Goal: Navigation & Orientation: Find specific page/section

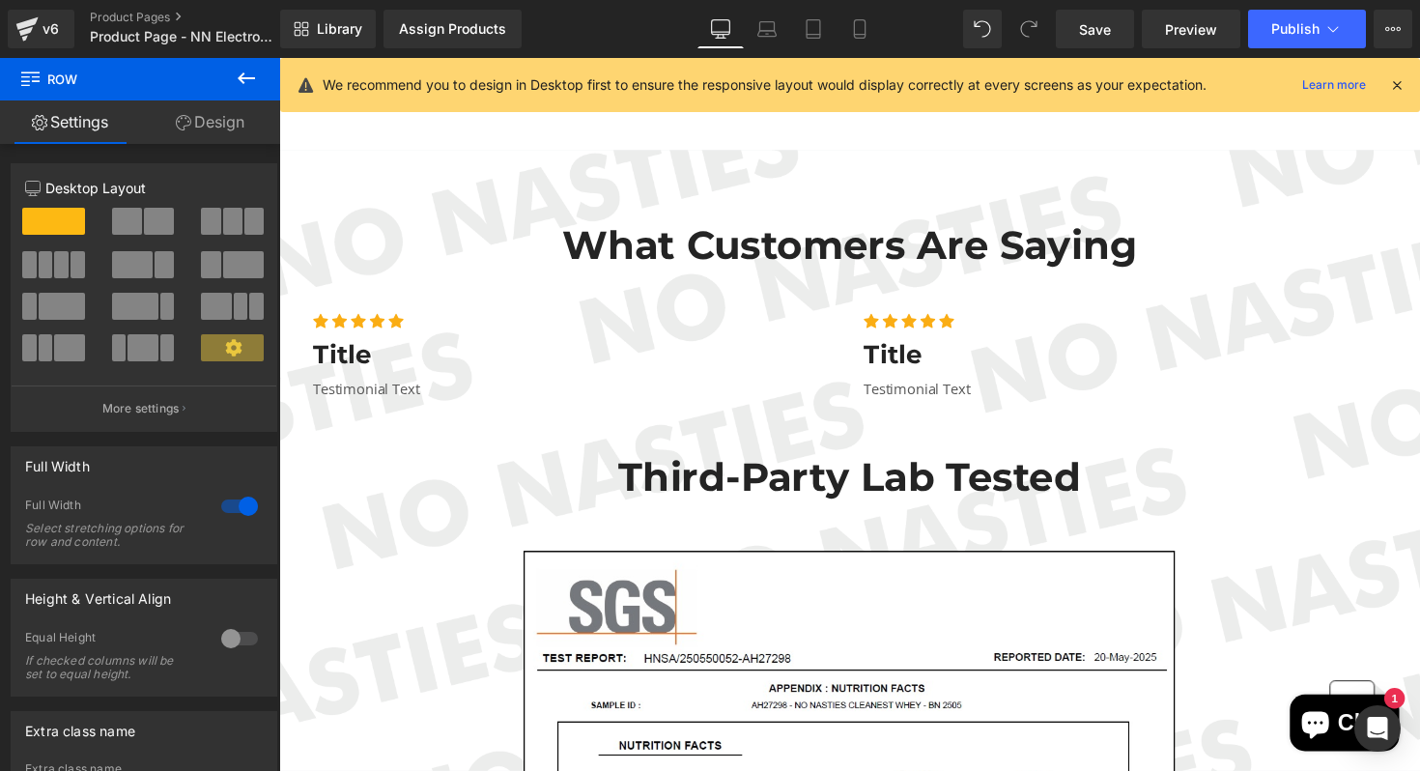
scroll to position [3071, 0]
click at [1176, 27] on span "Preview" at bounding box center [1191, 29] width 52 height 20
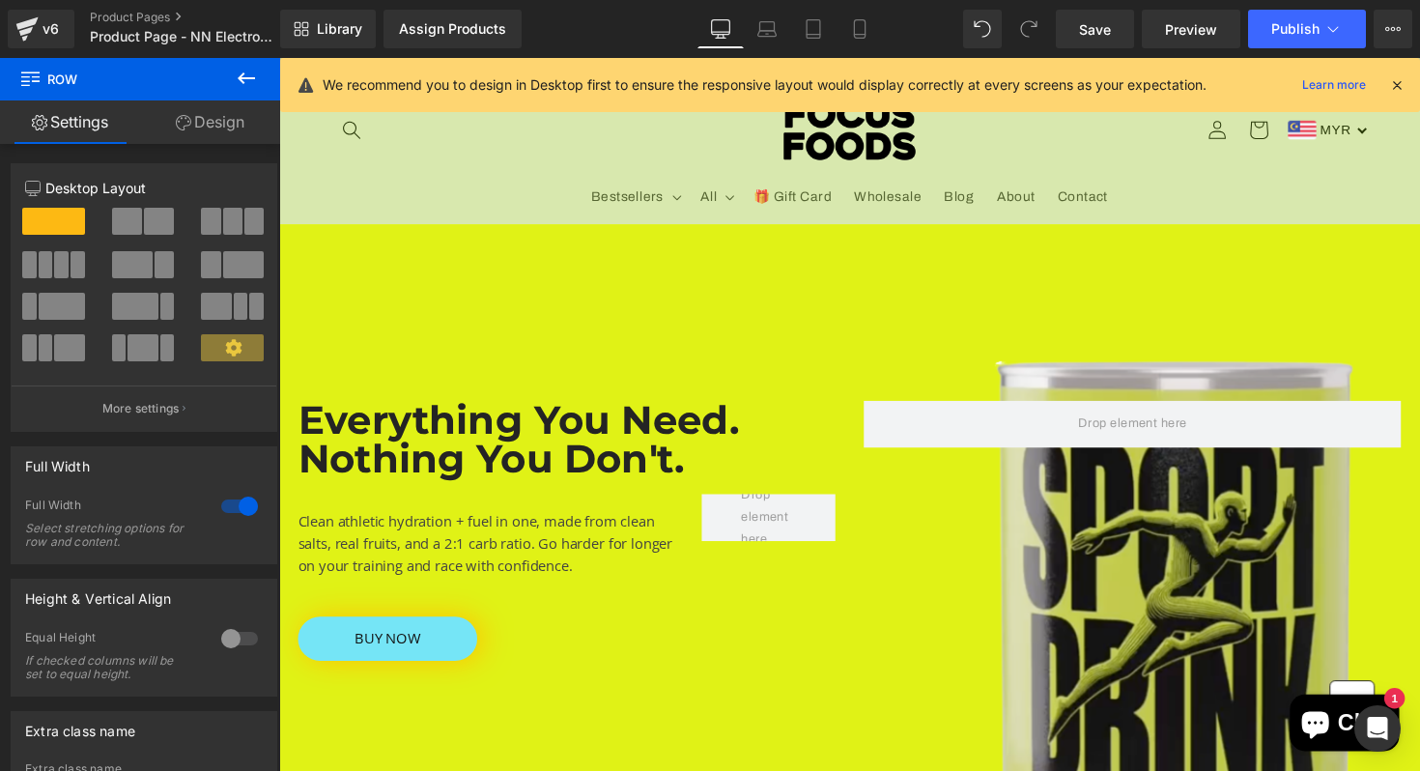
scroll to position [0, 0]
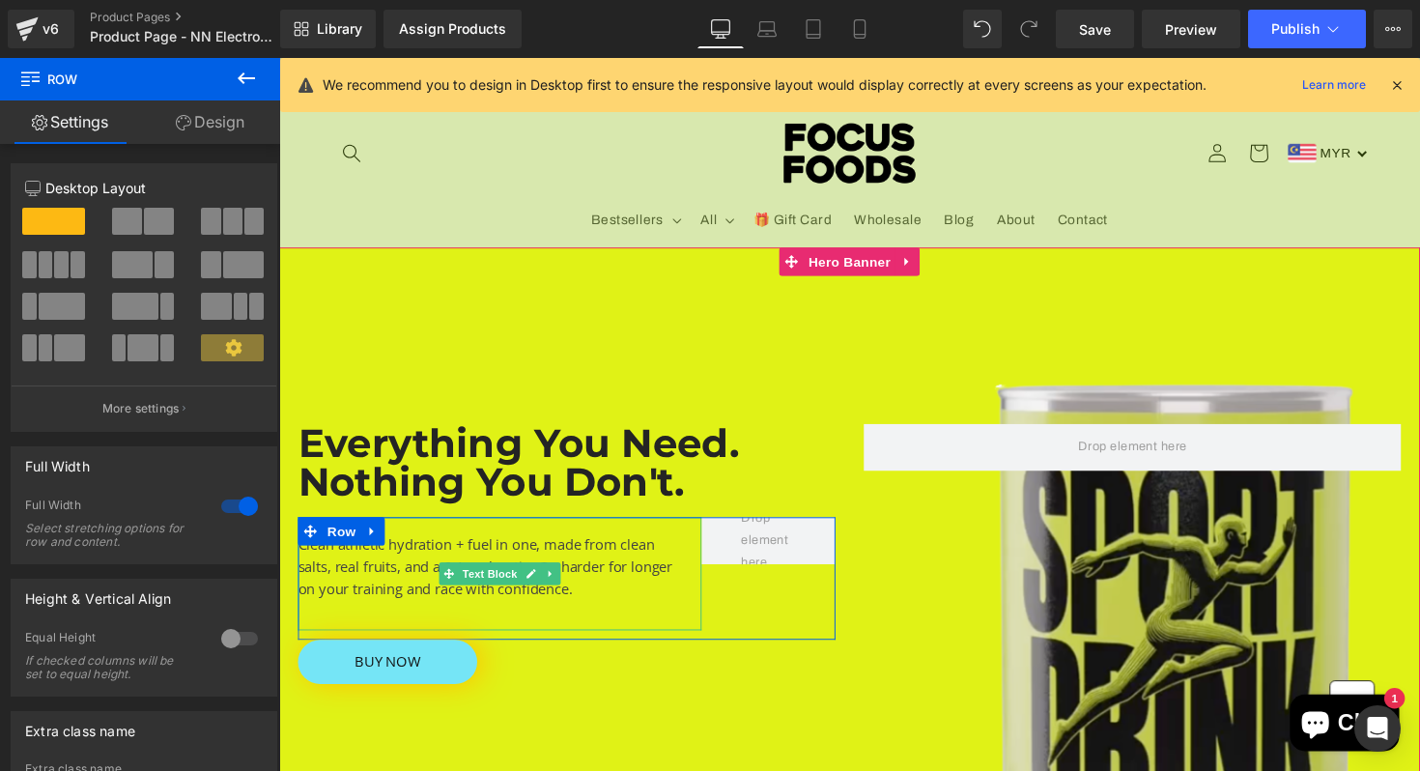
click at [429, 559] on div "Clean athletic hydration + fuel in one, made from clean salts, real fruits, and…" at bounding box center [504, 586] width 413 height 116
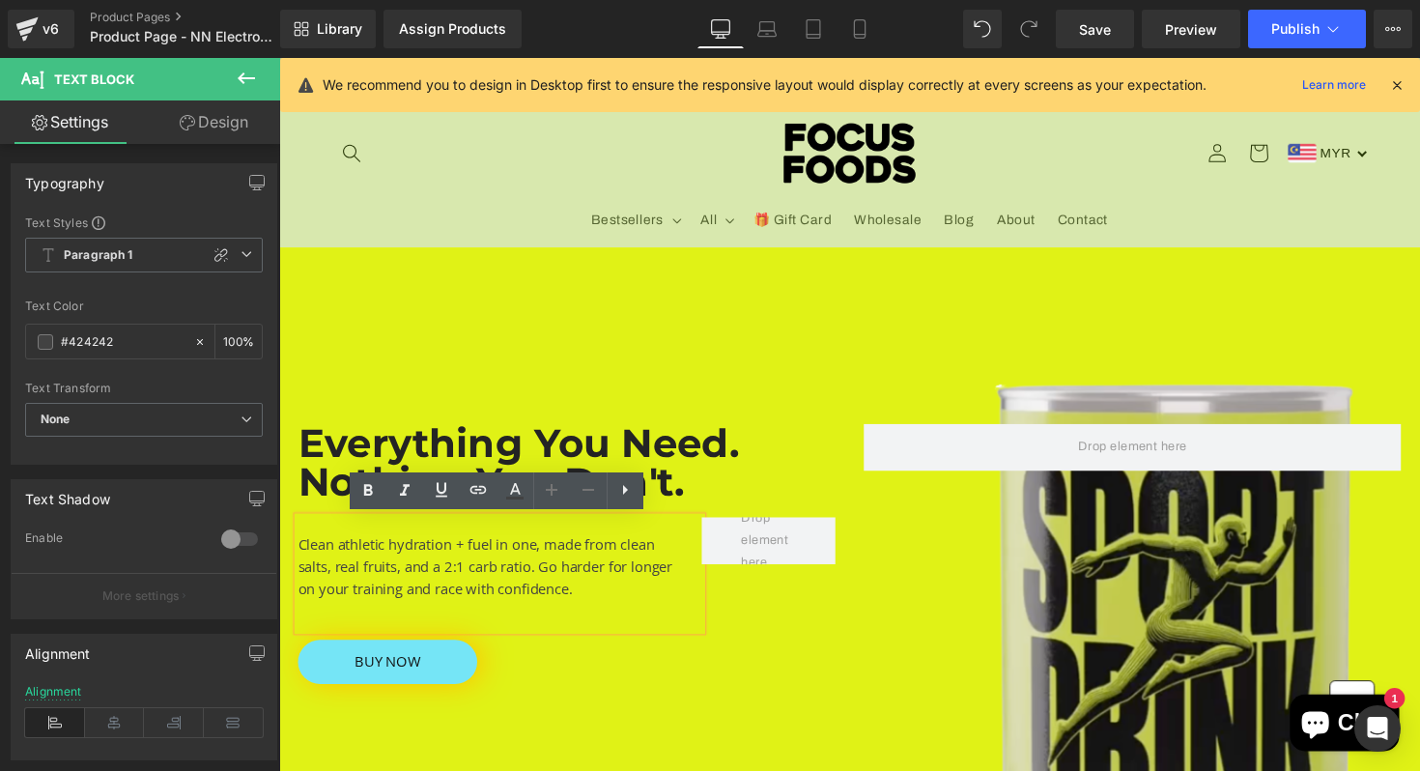
click at [458, 561] on div "Clean athletic hydration + fuel in one, made from clean salts, real fruits, and…" at bounding box center [504, 586] width 413 height 116
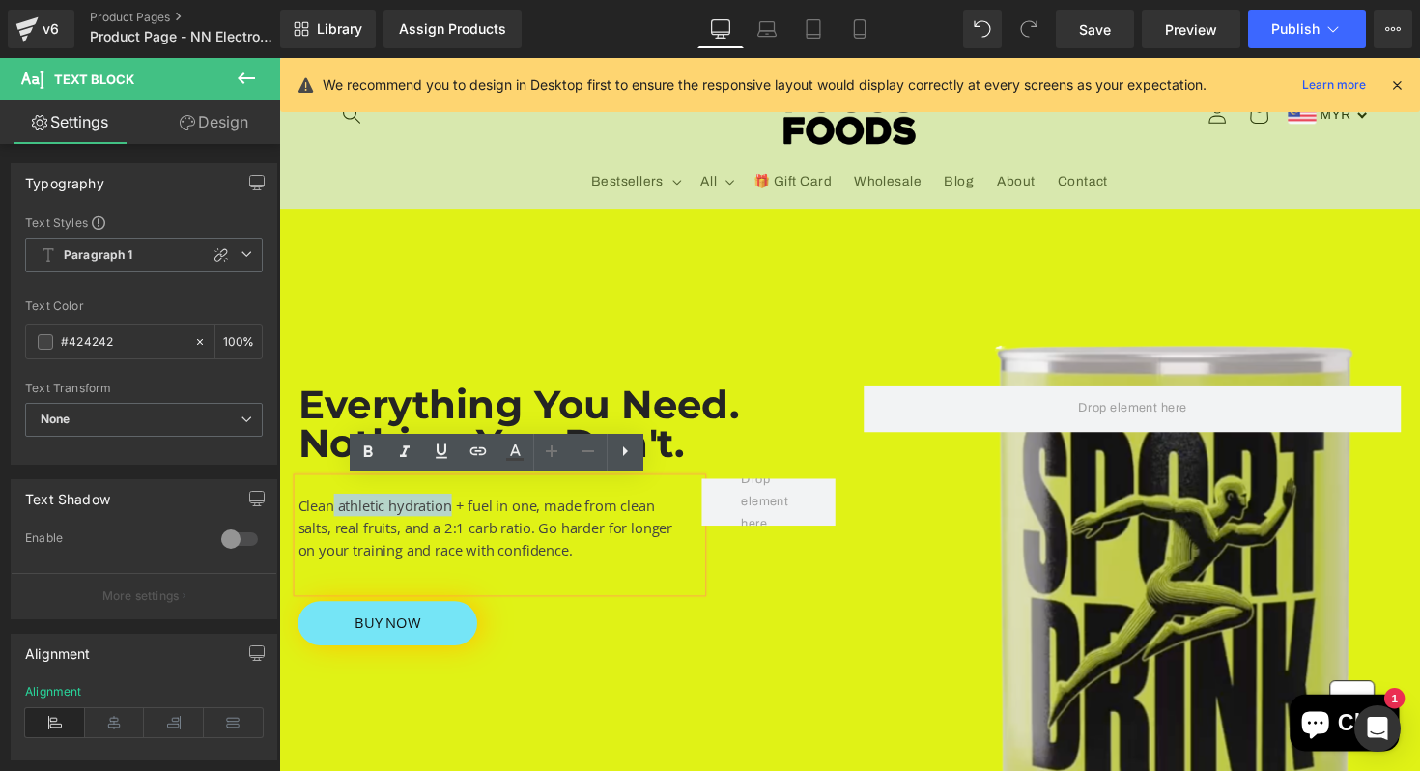
drag, startPoint x: 457, startPoint y: 515, endPoint x: 338, endPoint y: 515, distance: 118.8
click at [338, 515] on div "Clean athletic hydration + fuel in one, made from clean salts, real fruits, and…" at bounding box center [504, 547] width 413 height 116
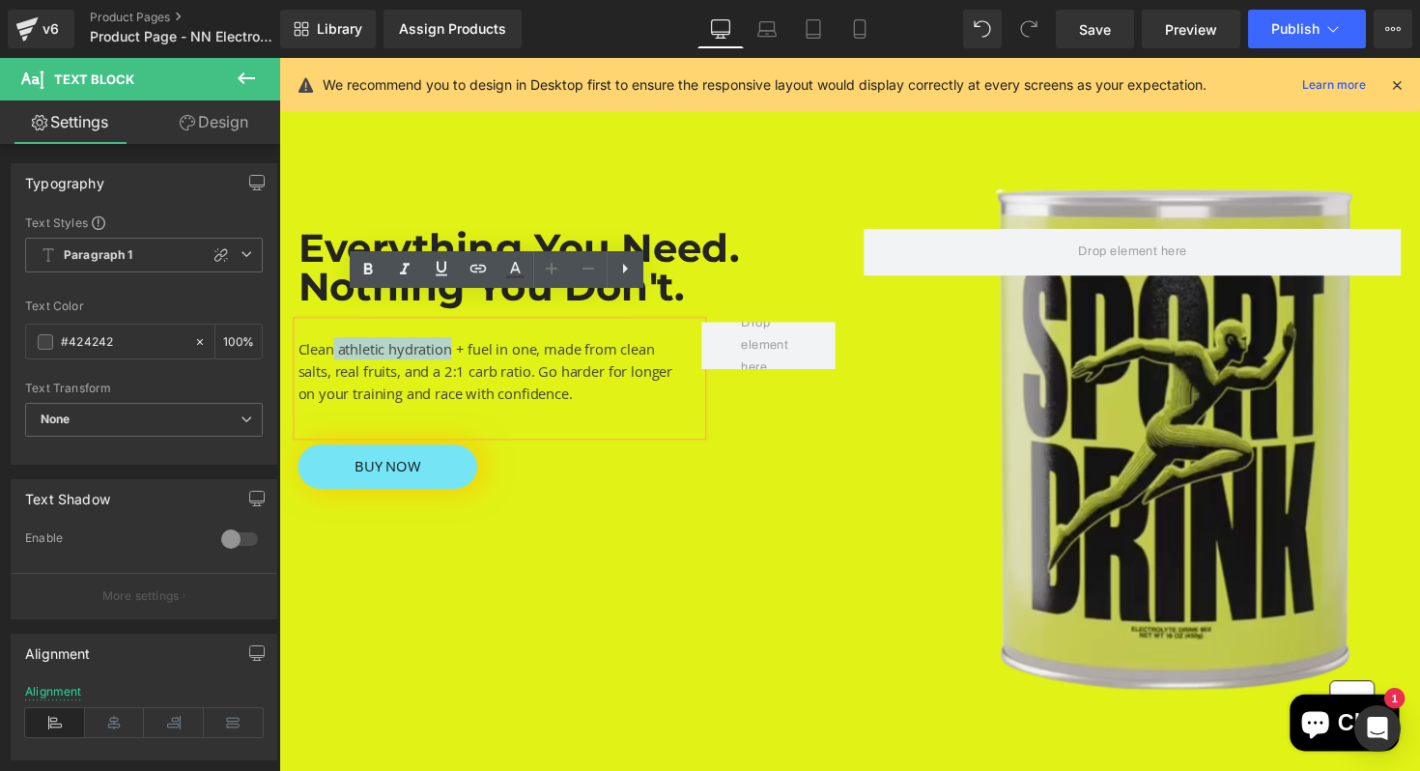
scroll to position [179, 0]
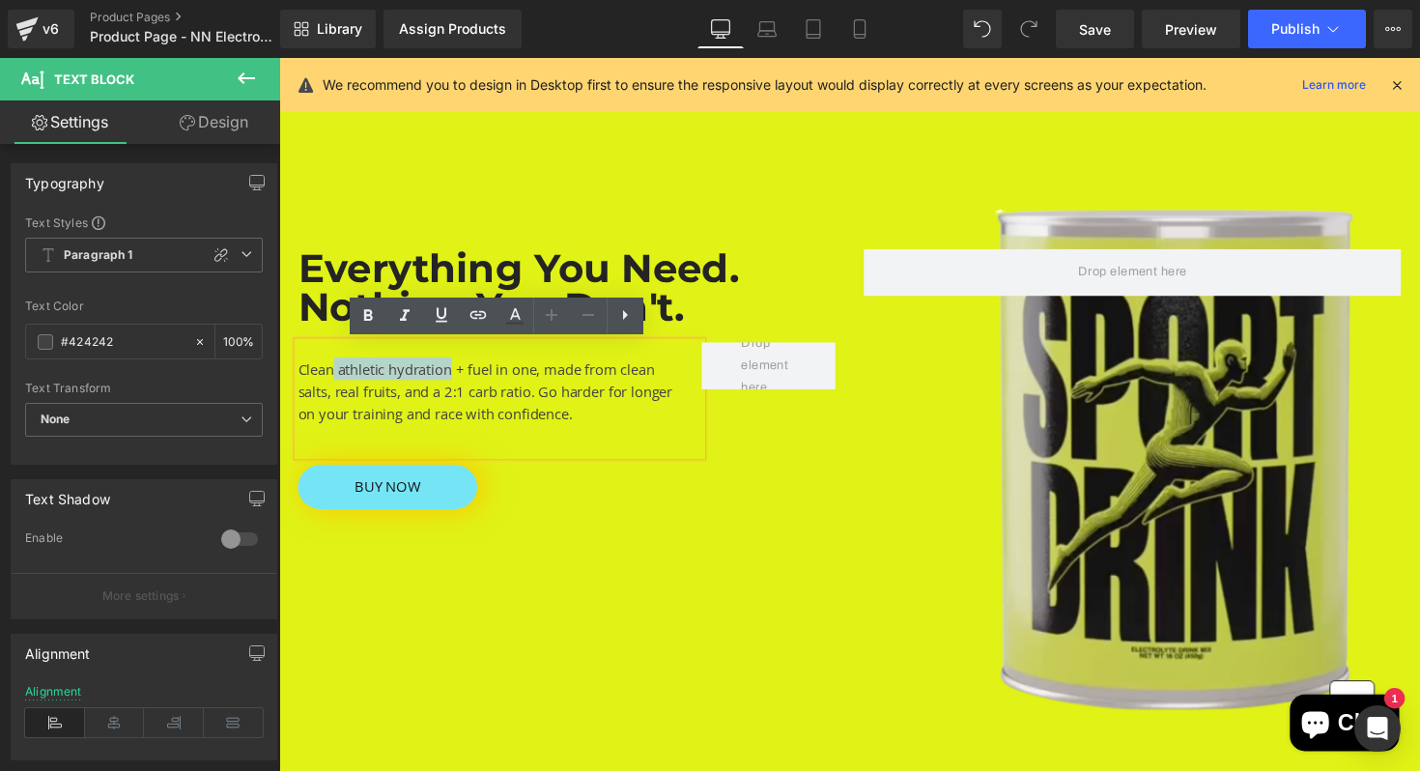
click at [611, 600] on div at bounding box center [863, 459] width 1169 height 773
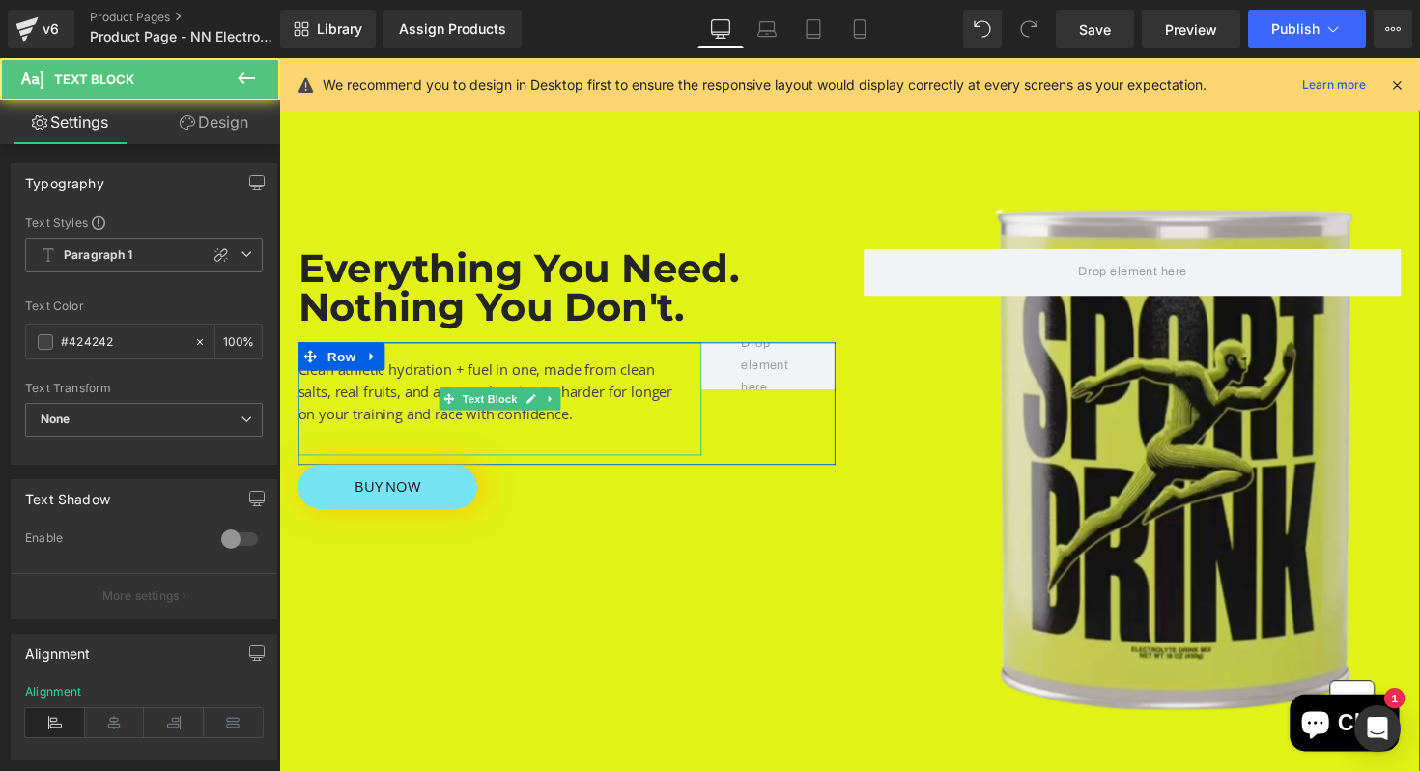
click at [426, 371] on div "Clean athletic hydration + fuel in one, made from clean salts, real fruits, and…" at bounding box center [504, 408] width 413 height 116
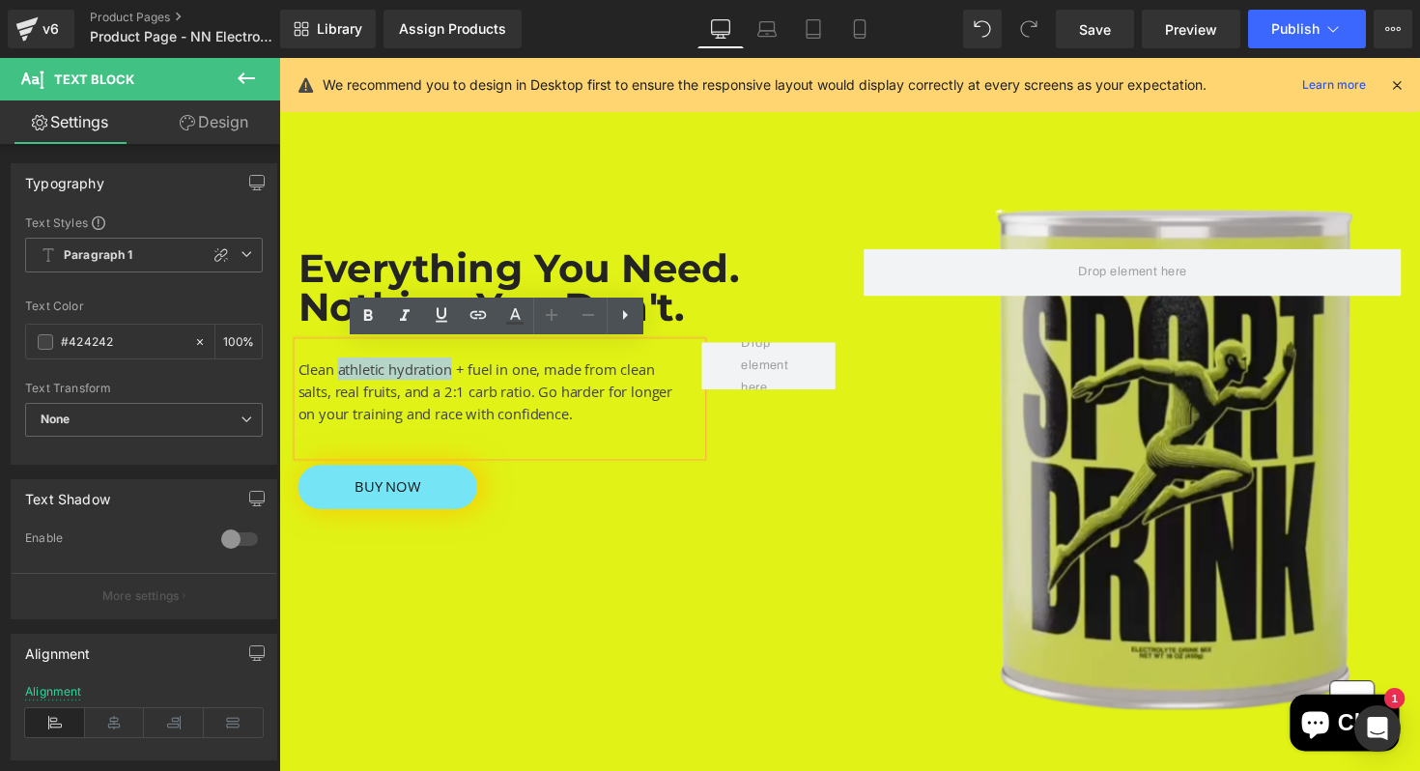
drag, startPoint x: 456, startPoint y: 375, endPoint x: 341, endPoint y: 386, distance: 115.5
click at [341, 386] on div "Clean athletic hydration + fuel in one, made from clean salts, real fruits, and…" at bounding box center [504, 408] width 413 height 116
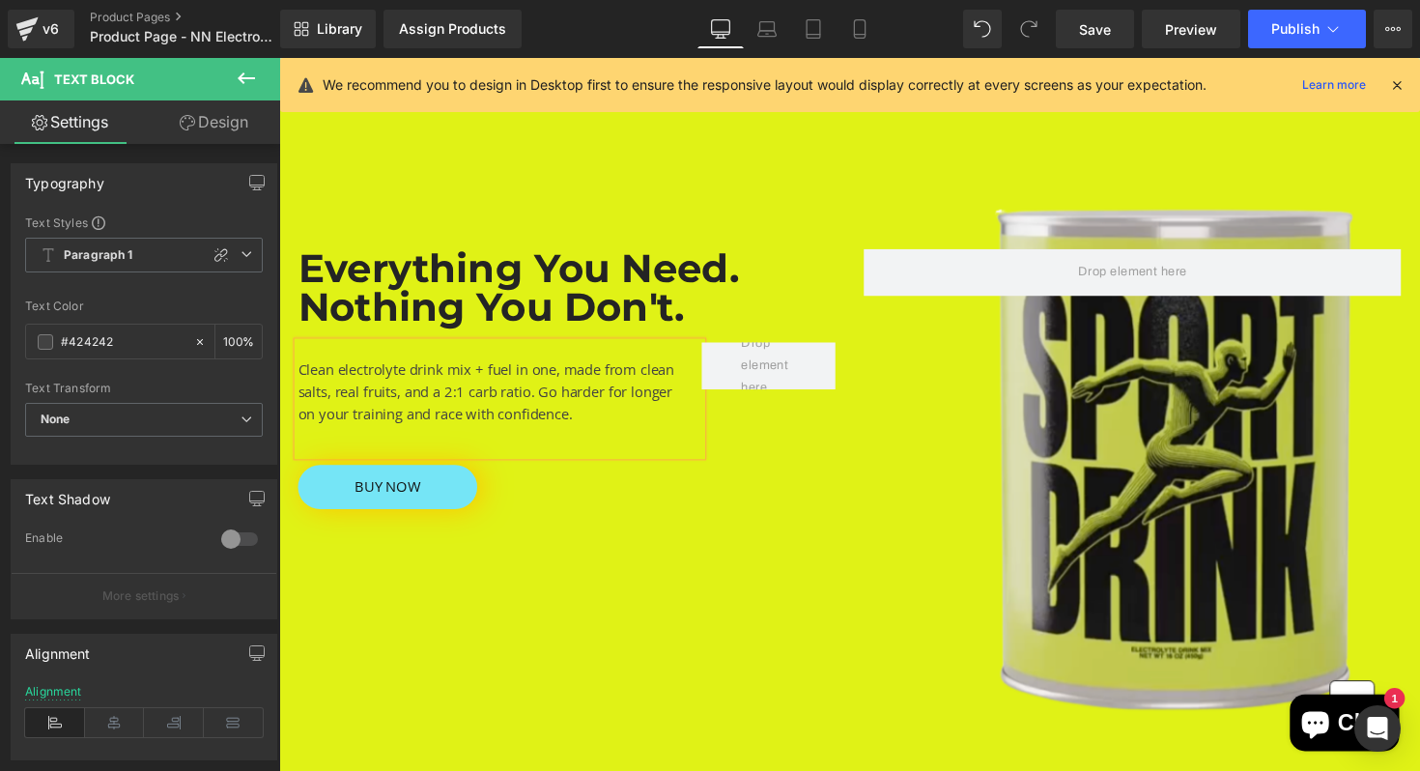
click at [884, 675] on div at bounding box center [863, 459] width 1169 height 773
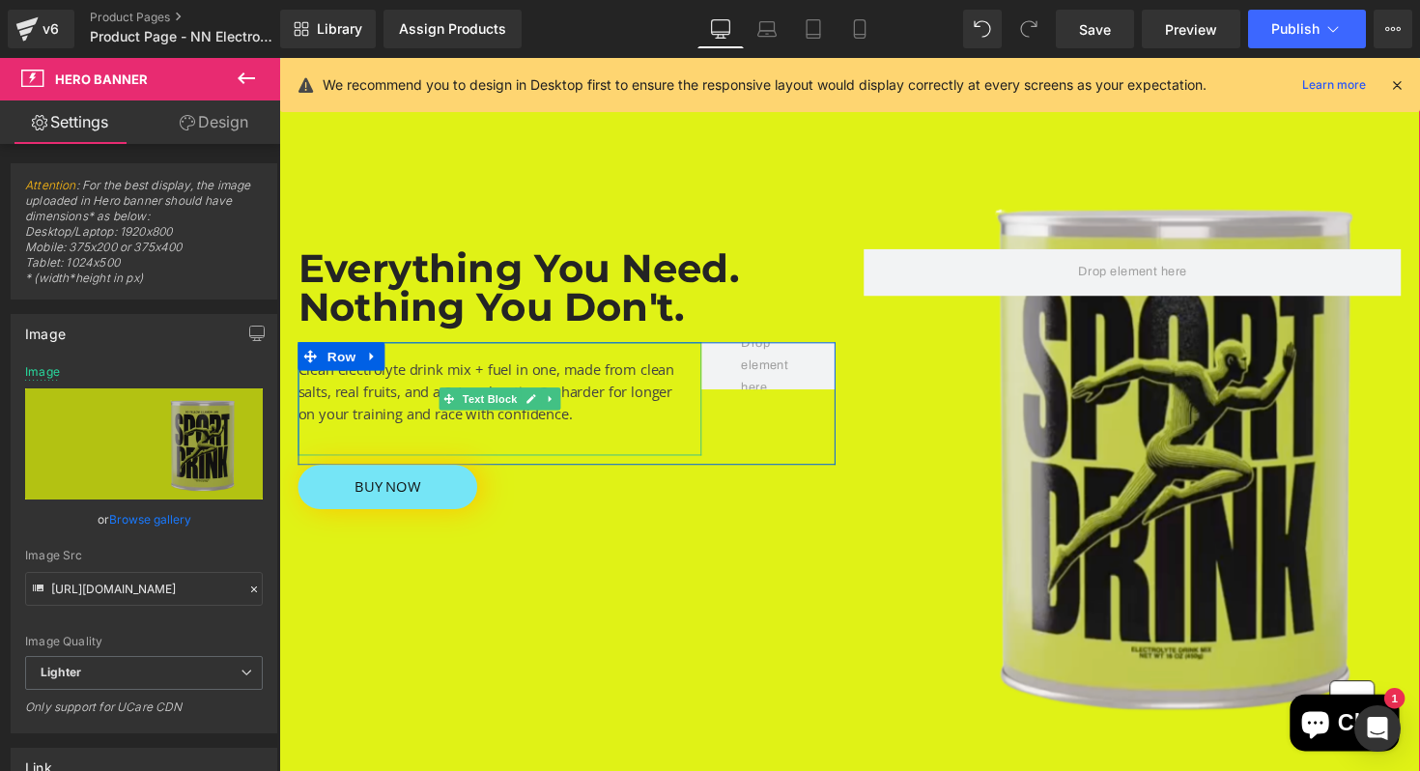
click at [325, 397] on div "Clean electrolyte drink mix + fuel in one, made from clean salts, real fruits, …" at bounding box center [504, 408] width 413 height 116
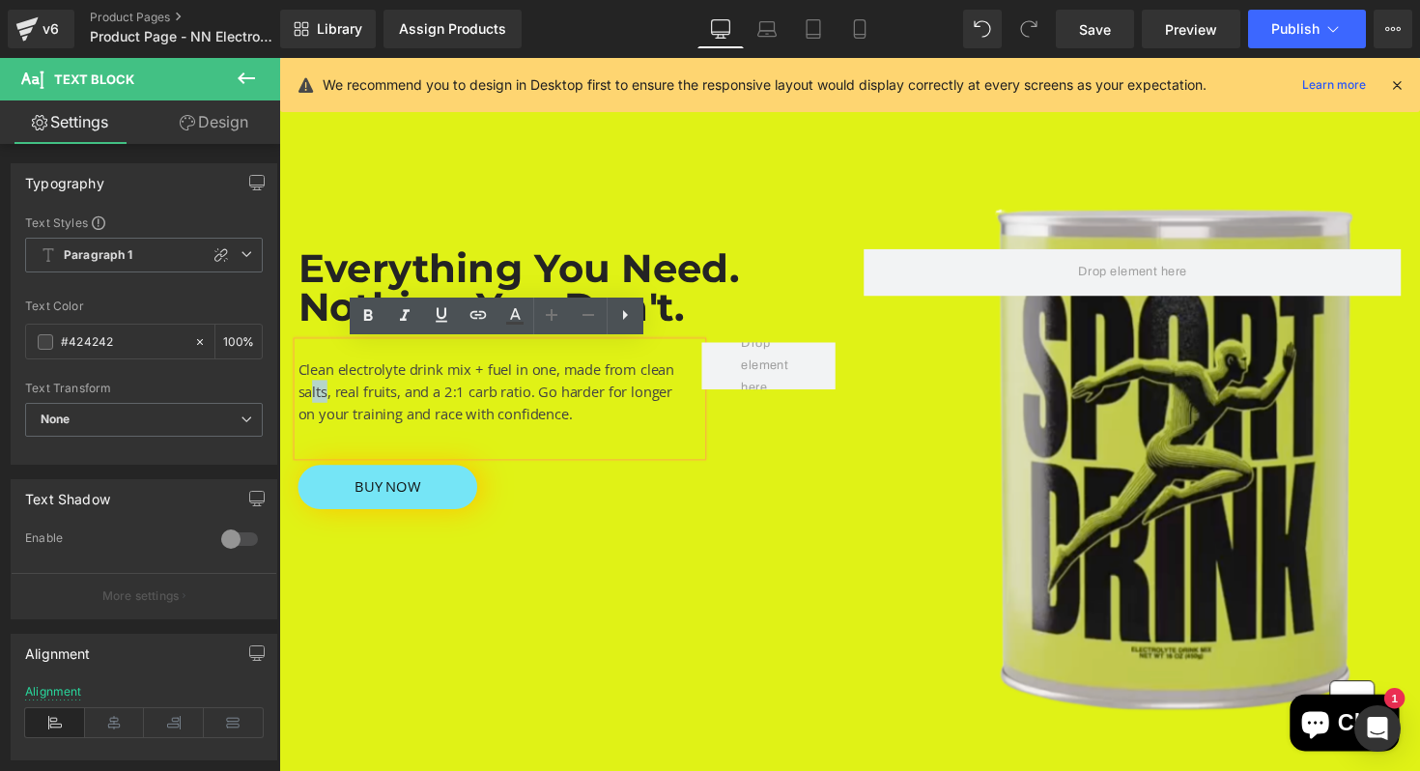
drag, startPoint x: 329, startPoint y: 397, endPoint x: 310, endPoint y: 396, distance: 19.3
click at [310, 396] on div "Clean electrolyte drink mix + fuel in one, made from clean salts, real fruits, …" at bounding box center [504, 408] width 413 height 116
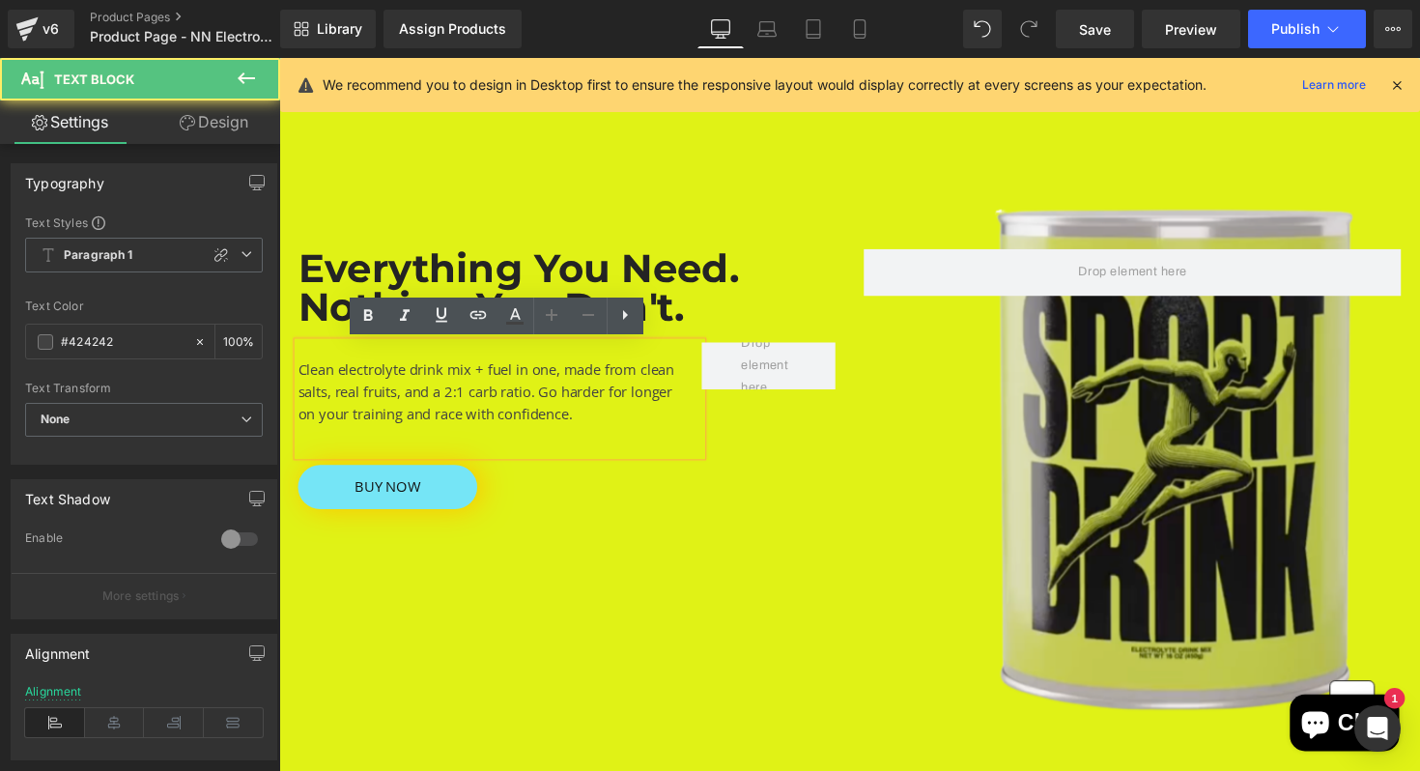
click at [326, 397] on div "Clean electrolyte drink mix + fuel in one, made from clean salts, real fruits, …" at bounding box center [504, 408] width 413 height 116
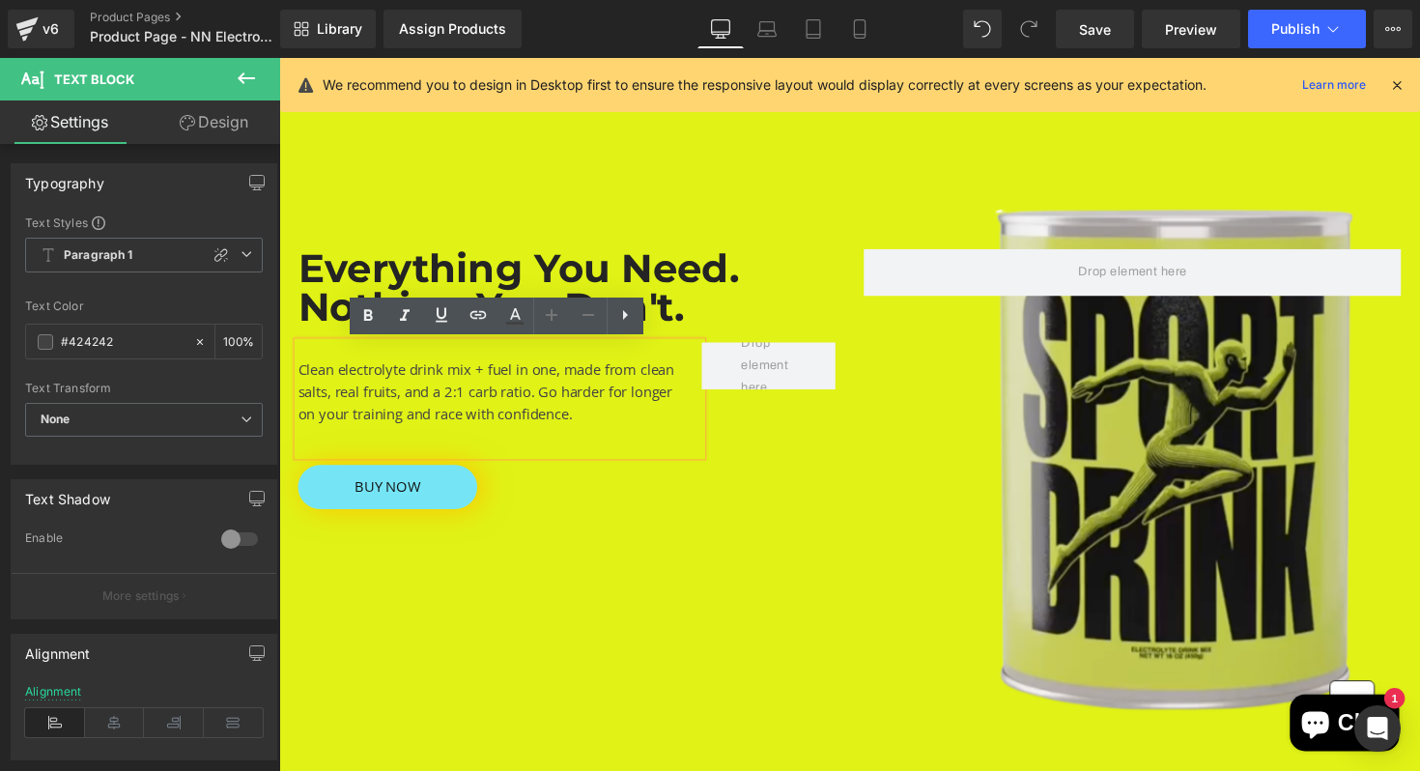
click at [741, 602] on div at bounding box center [863, 459] width 1169 height 773
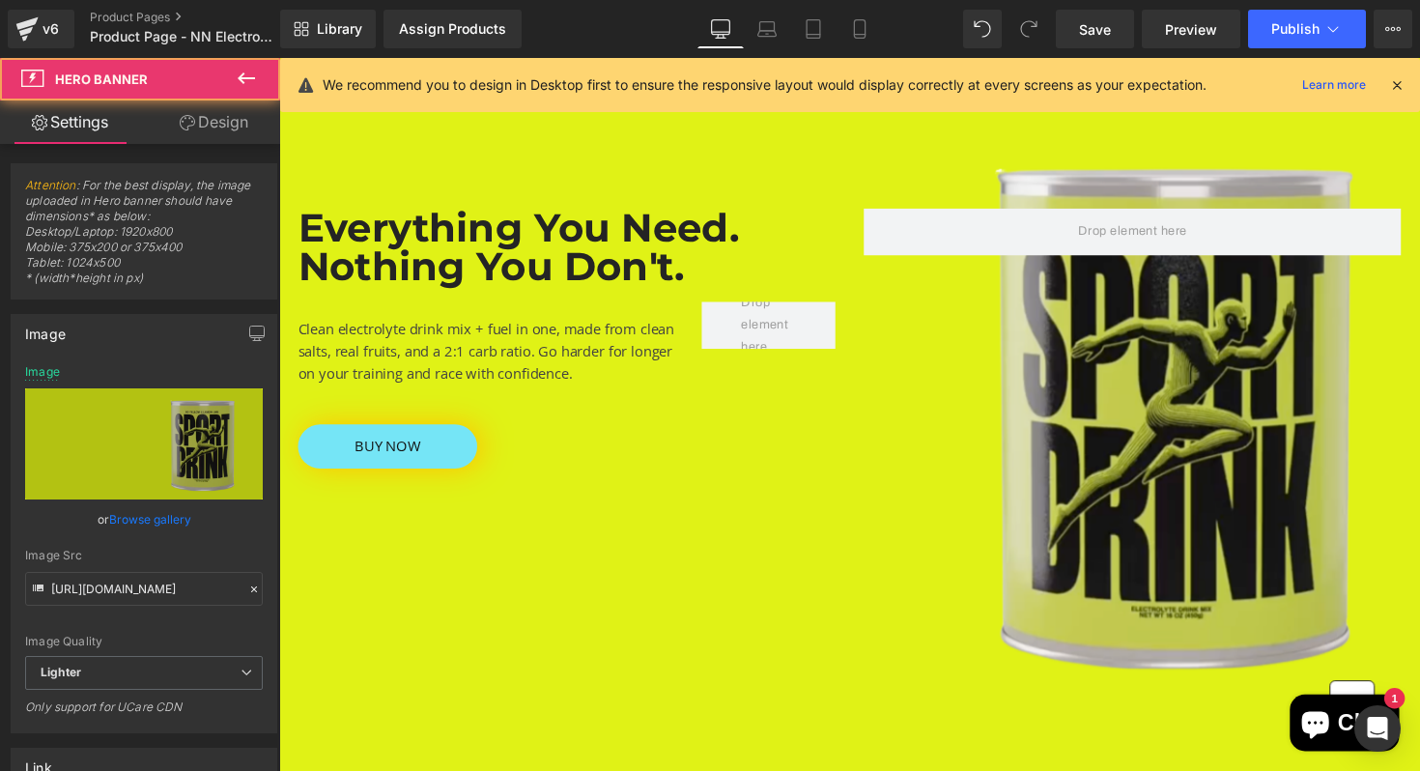
scroll to position [230, 0]
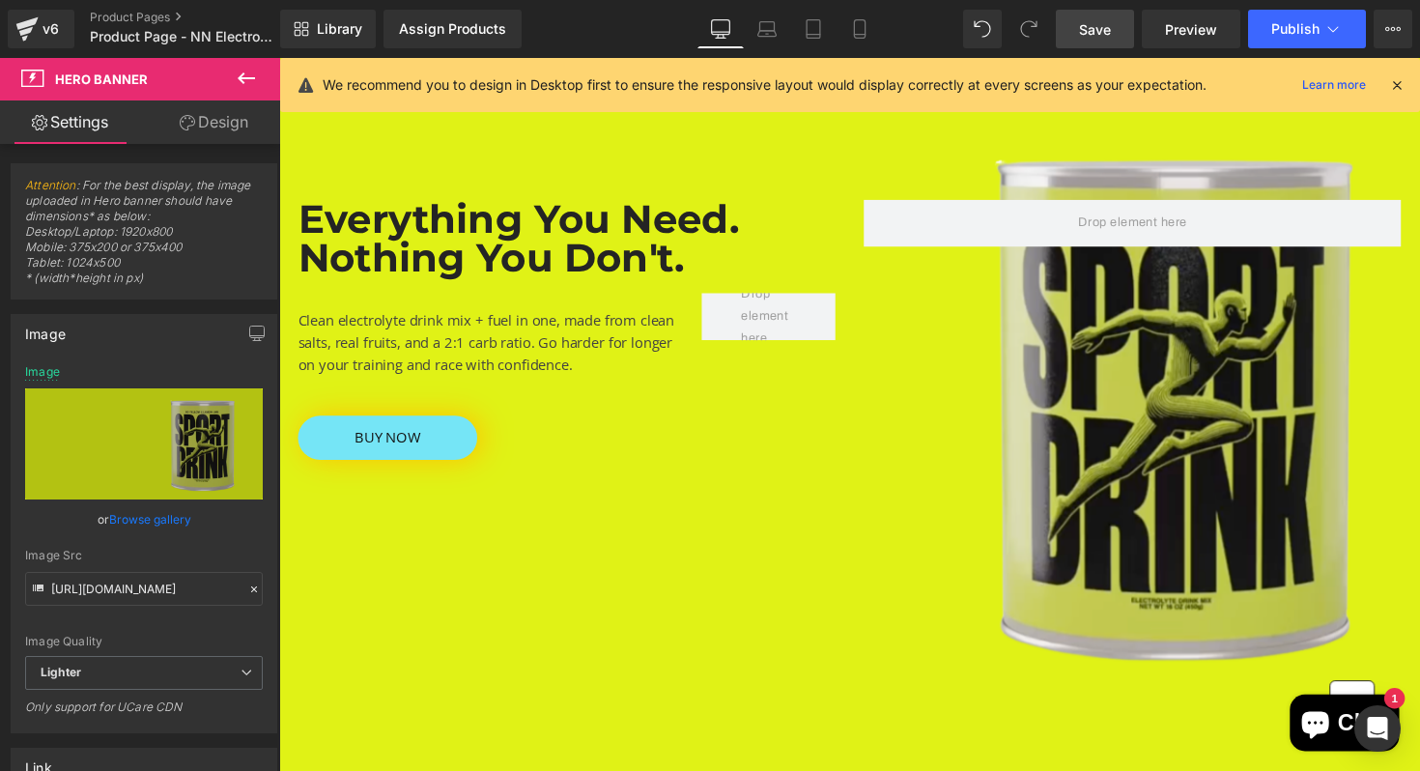
click at [1099, 37] on span "Save" at bounding box center [1095, 29] width 32 height 20
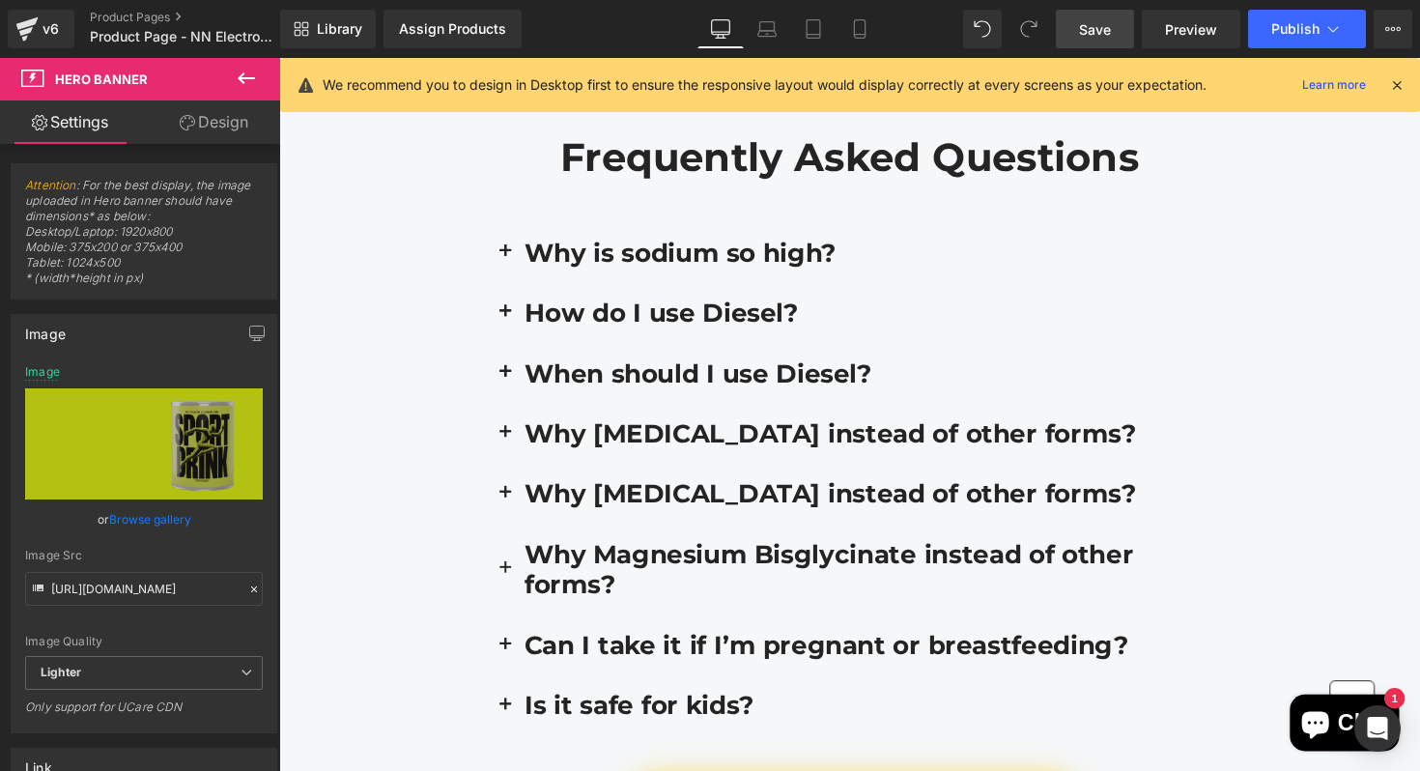
scroll to position [4908, 0]
